Goal: Task Accomplishment & Management: Use online tool/utility

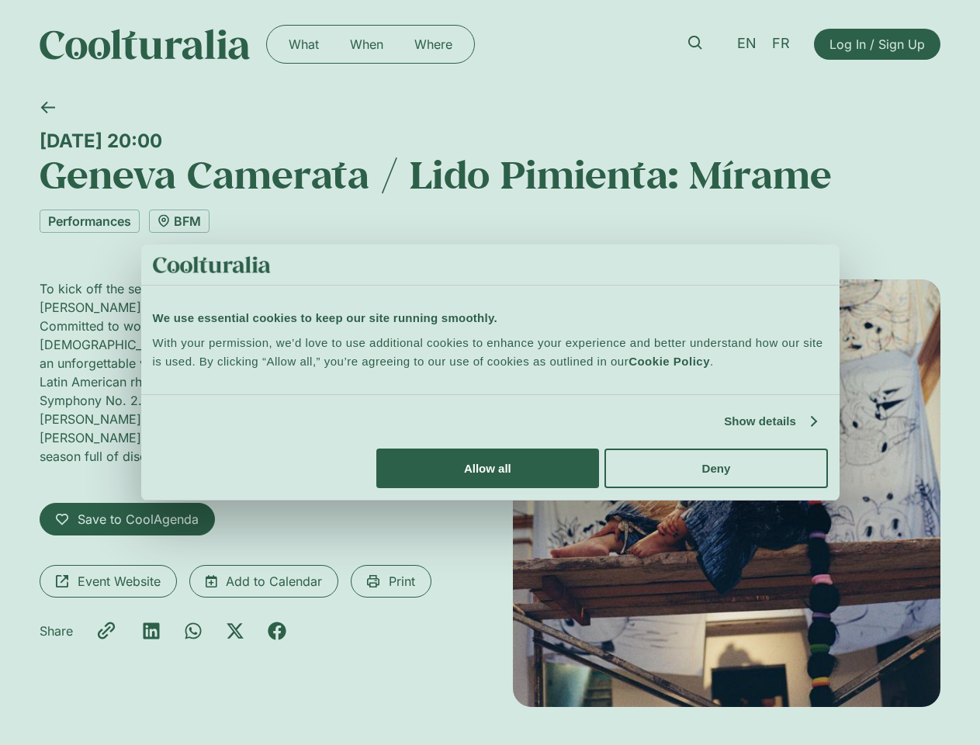
click at [724, 431] on link "Show details" at bounding box center [770, 421] width 92 height 19
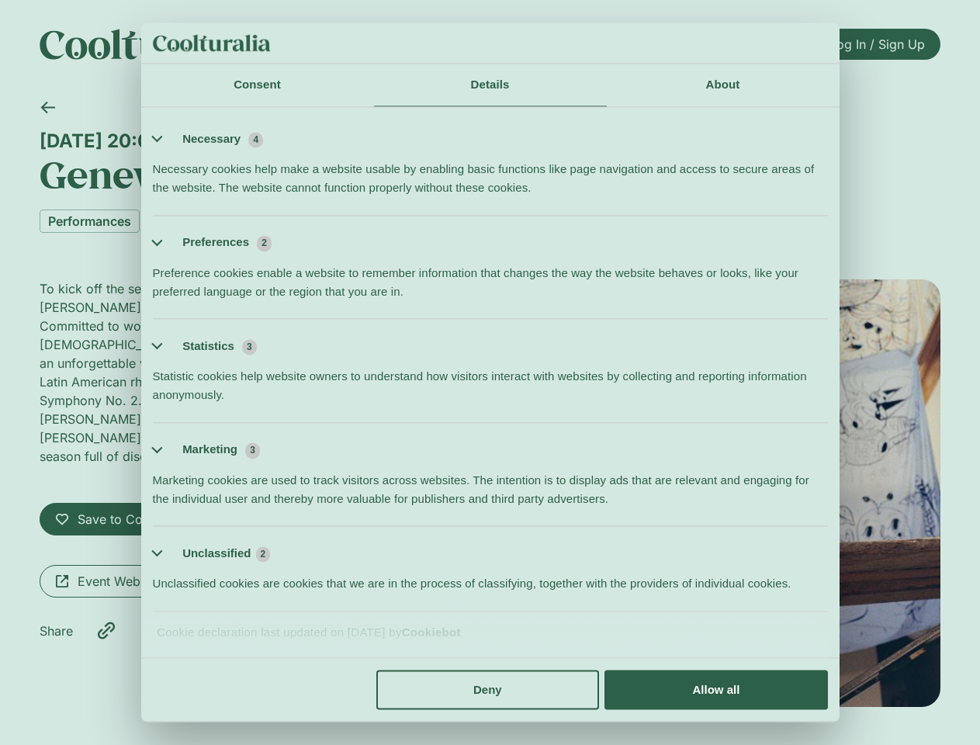
click at [835, 611] on ul "Necessary 4 Necessary cookies help make a website usable by enabling basic func…" at bounding box center [490, 362] width 690 height 500
click at [877, 44] on span "Log In / Sign Up" at bounding box center [877, 44] width 95 height 19
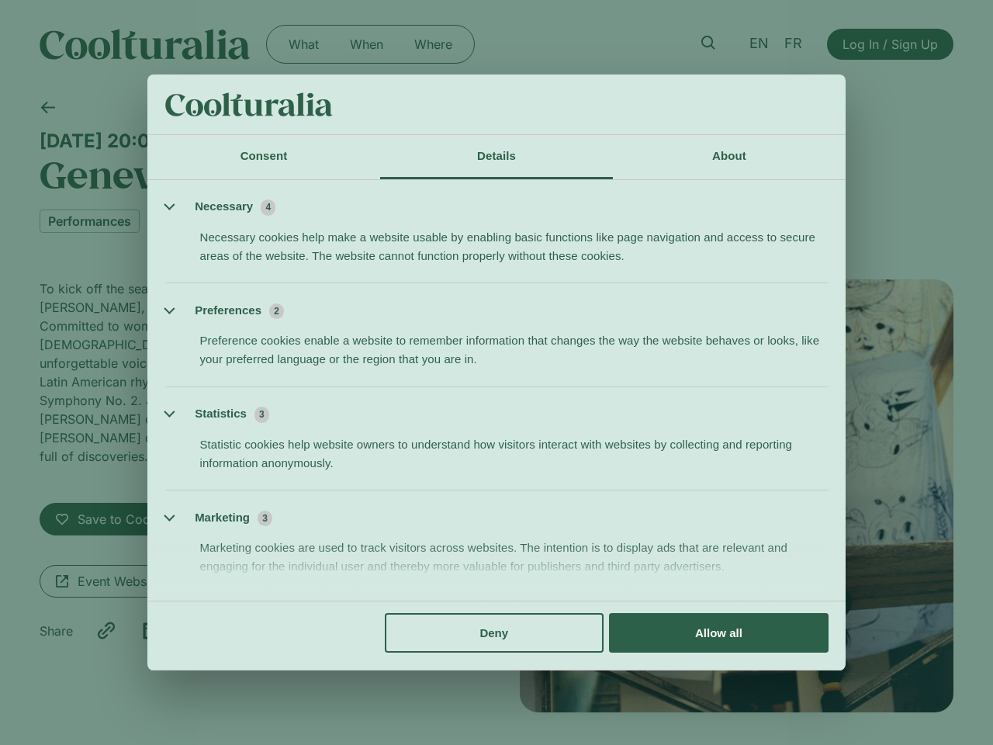
click at [490, 109] on div at bounding box center [331, 104] width 332 height 25
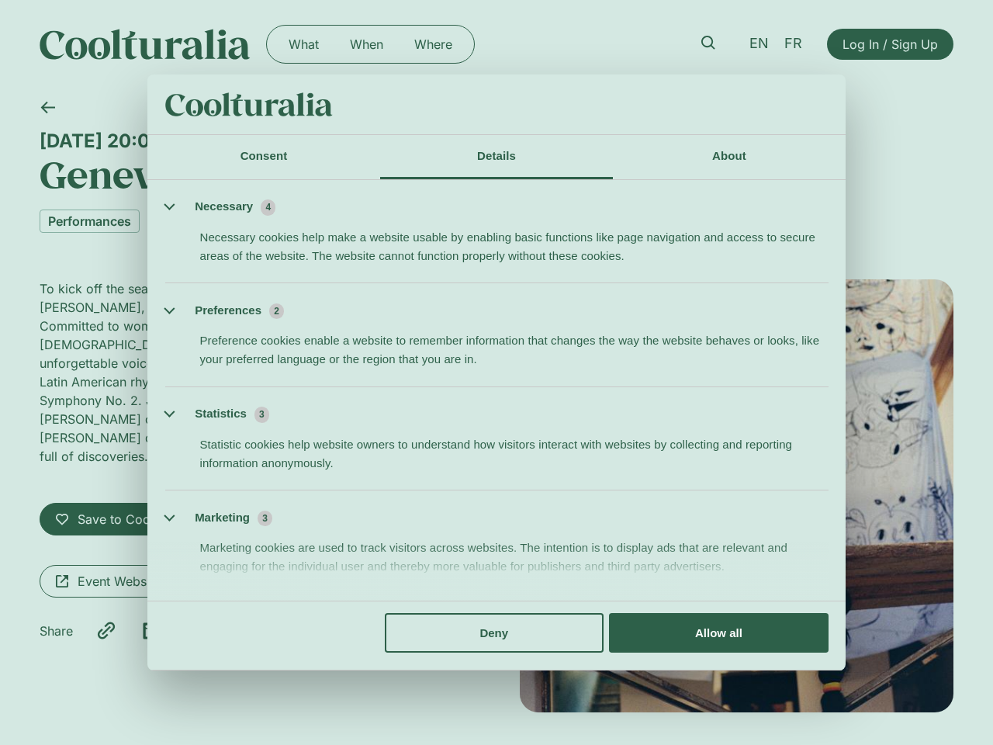
click at [47, 107] on icon at bounding box center [48, 108] width 14 height 12
click at [126, 510] on span "Save to CoolAgenda" at bounding box center [138, 519] width 121 height 19
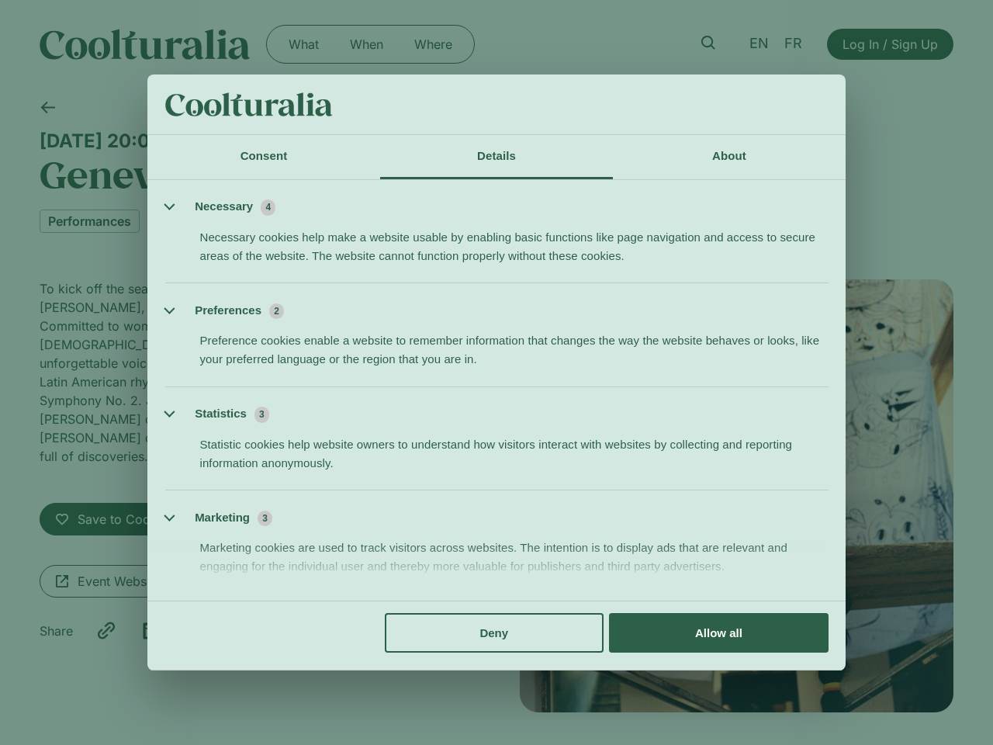
click at [263, 563] on div "Marketing cookies are used to track visitors across websites. The intention is …" at bounding box center [496, 551] width 663 height 49
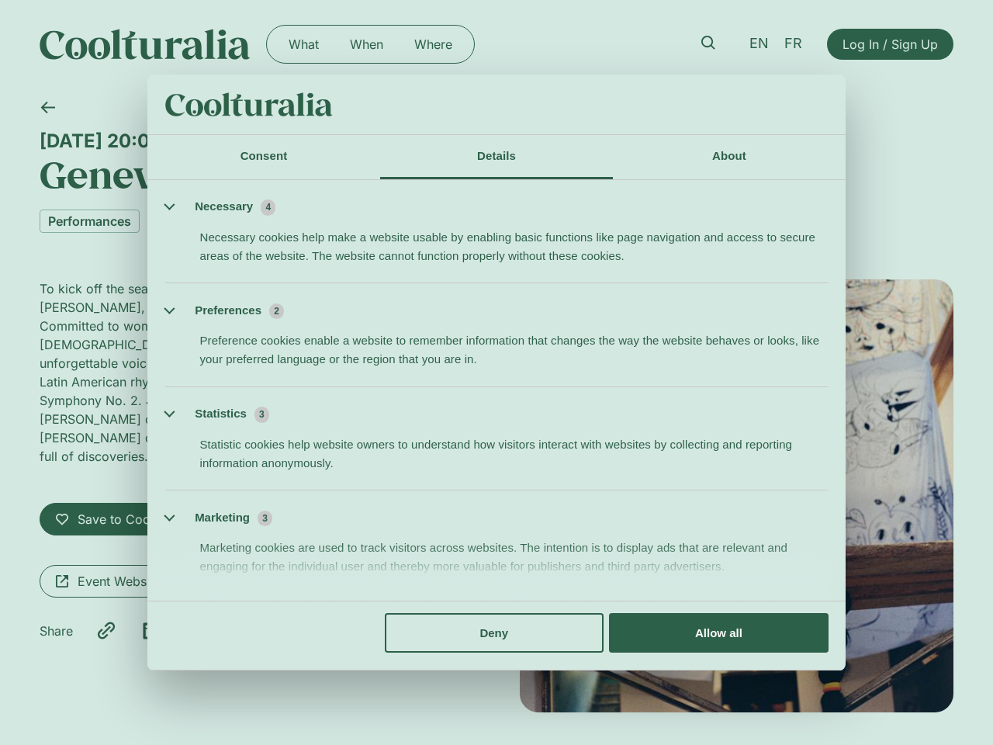
click at [390, 563] on div "Marketing cookies are used to track visitors across websites. The intention is …" at bounding box center [496, 551] width 663 height 49
